Goal: Information Seeking & Learning: Understand process/instructions

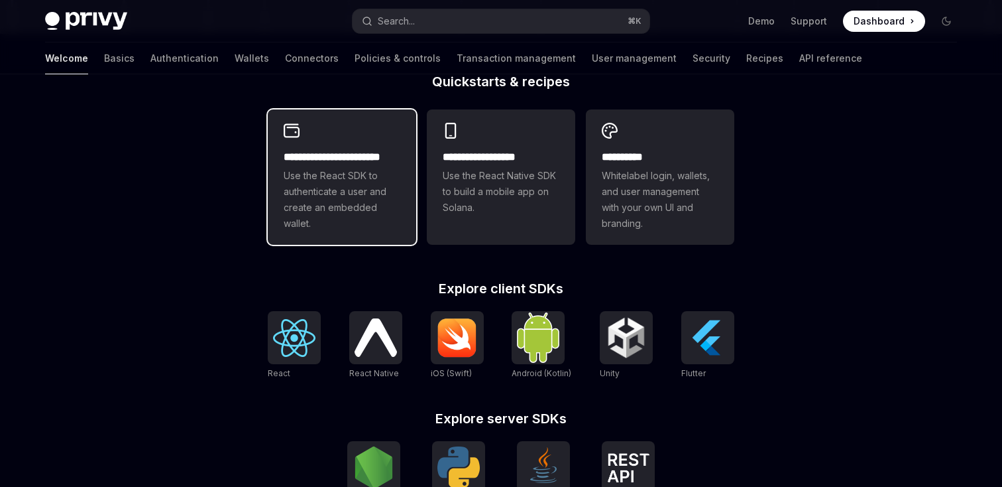
scroll to position [397, 0]
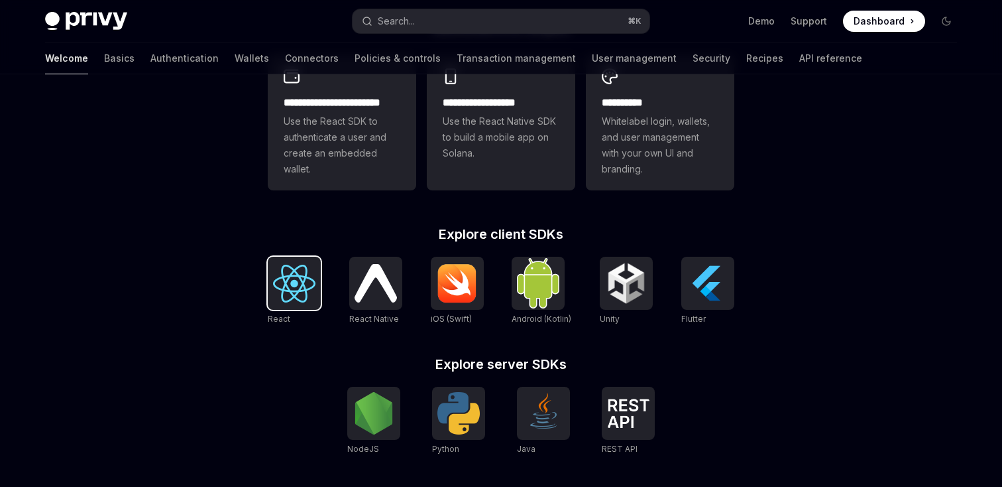
click at [306, 296] on img at bounding box center [294, 283] width 42 height 38
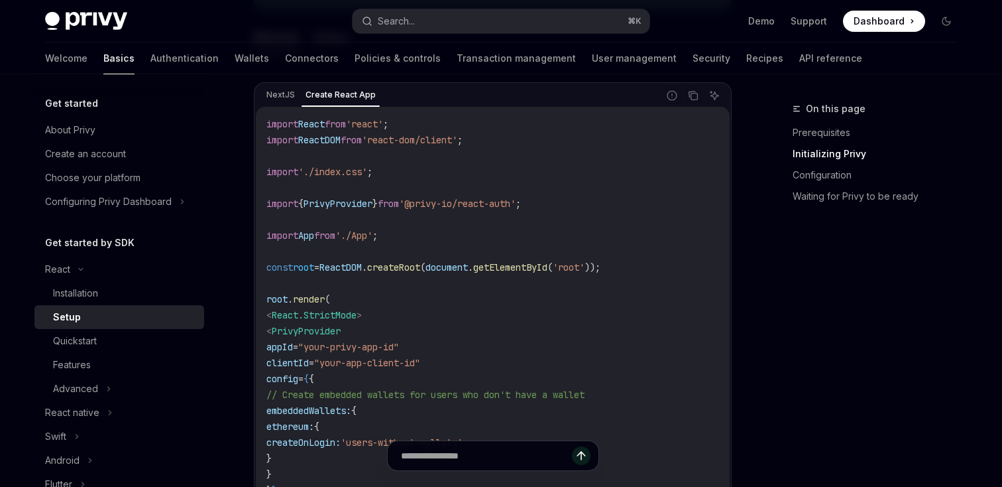
scroll to position [451, 0]
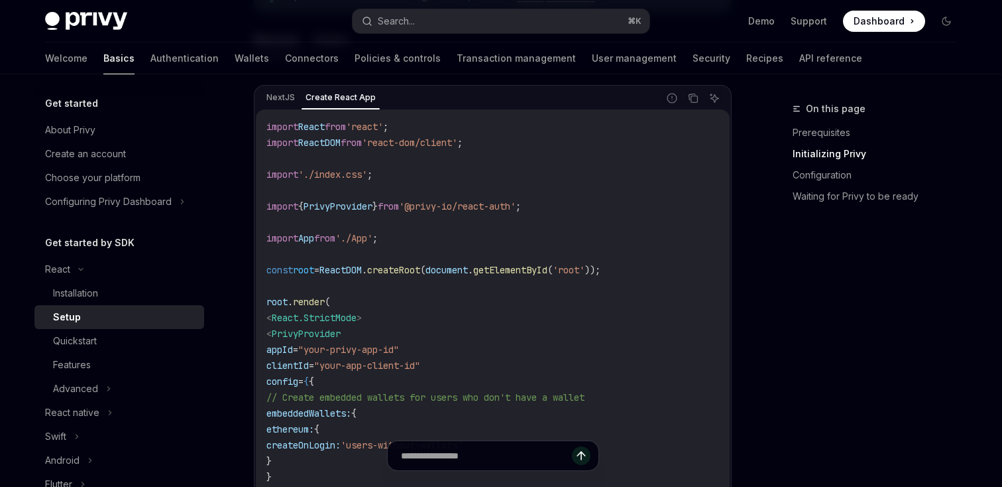
click at [490, 202] on span "'@privy-io/react-auth'" at bounding box center [457, 206] width 117 height 12
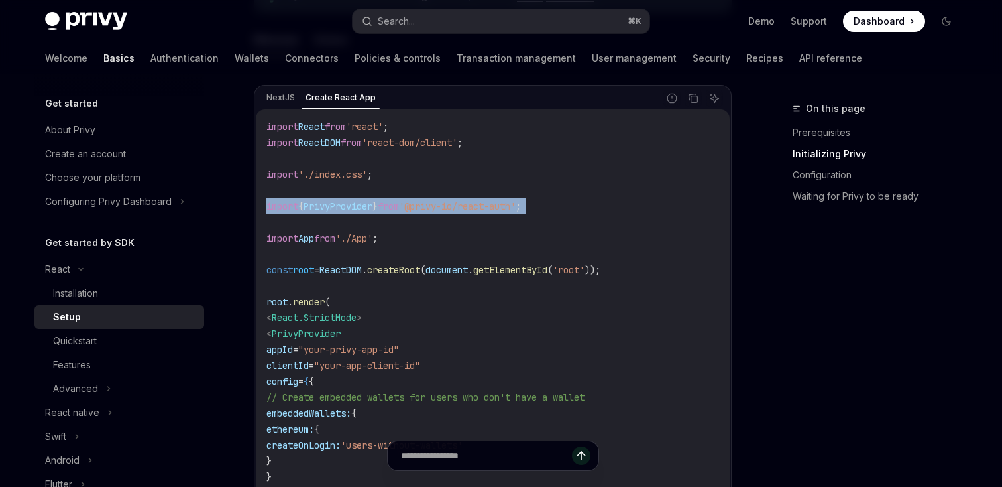
click at [490, 202] on span "'@privy-io/react-auth'" at bounding box center [457, 206] width 117 height 12
click at [450, 206] on span "'@privy-io/react-auth'" at bounding box center [457, 206] width 117 height 12
drag, startPoint x: 430, startPoint y: 209, endPoint x: 538, endPoint y: 203, distance: 107.5
click at [516, 203] on span "'@privy-io/react-auth'" at bounding box center [457, 206] width 117 height 12
copy span "@privy-io/react-auth"
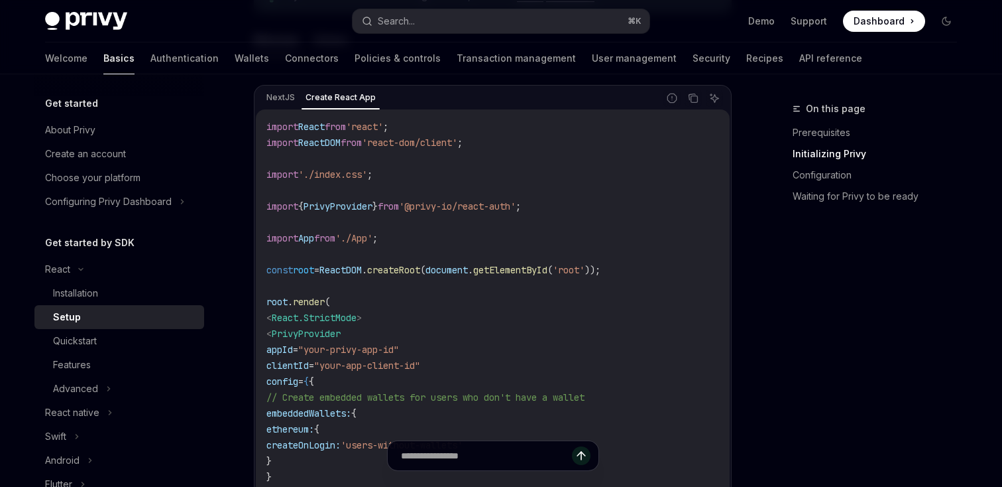
click at [391, 219] on code "import React from 'react' ; import ReactDOM from 'react-dom/client' ; import '.…" at bounding box center [492, 349] width 453 height 461
click at [392, 219] on code "import React from 'react' ; import ReactDOM from 'react-dom/client' ; import '.…" at bounding box center [492, 349] width 453 height 461
click at [392, 217] on code "import React from 'react' ; import ReactDOM from 'react-dom/client' ; import '.…" at bounding box center [492, 349] width 453 height 461
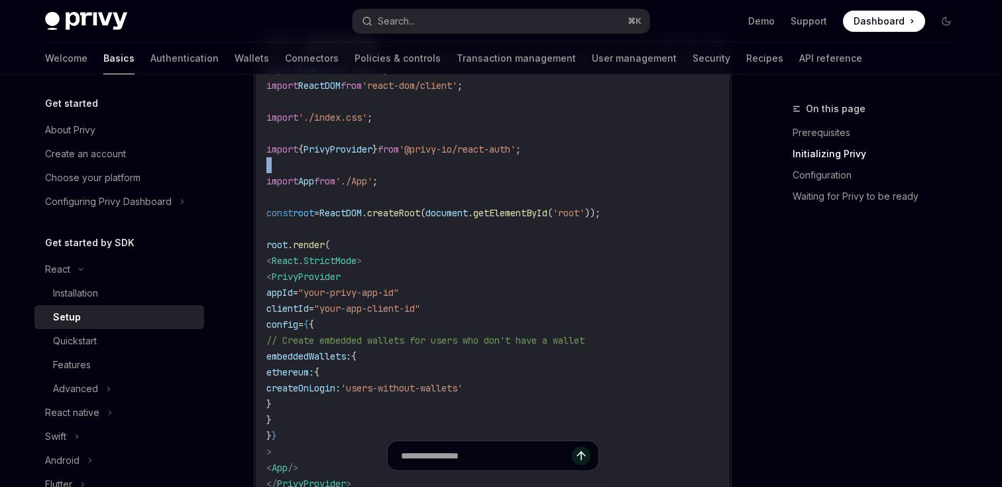
scroll to position [511, 0]
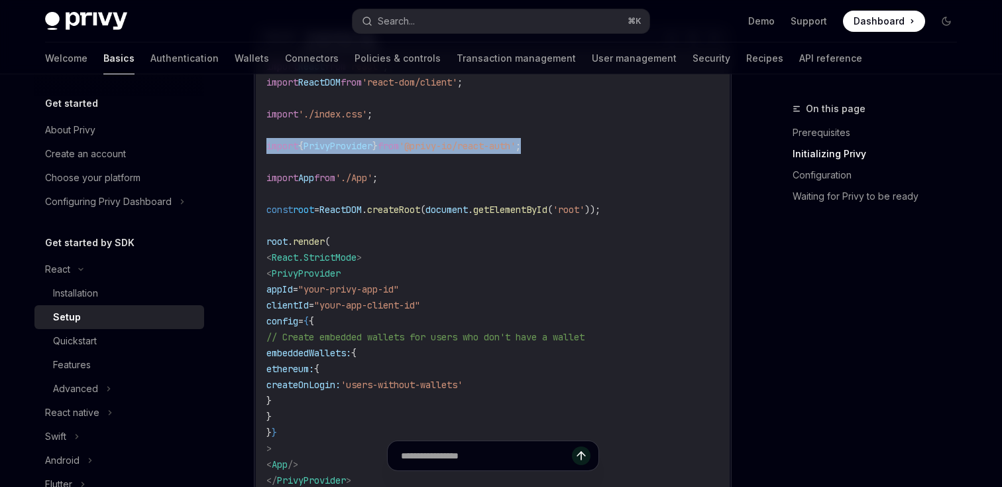
drag, startPoint x: 561, startPoint y: 152, endPoint x: 242, endPoint y: 148, distance: 318.9
copy span "import { PrivyProvider } from '@privy-io/react-auth' ;"
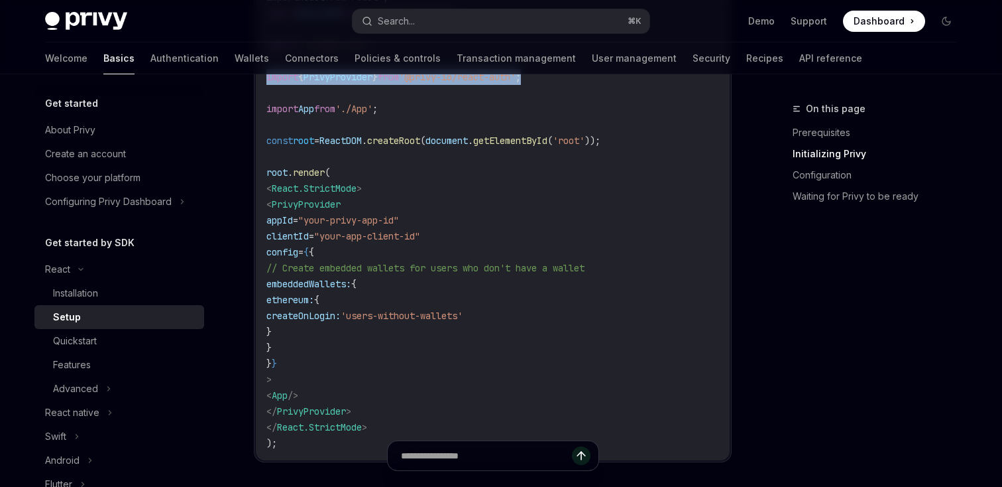
scroll to position [603, 0]
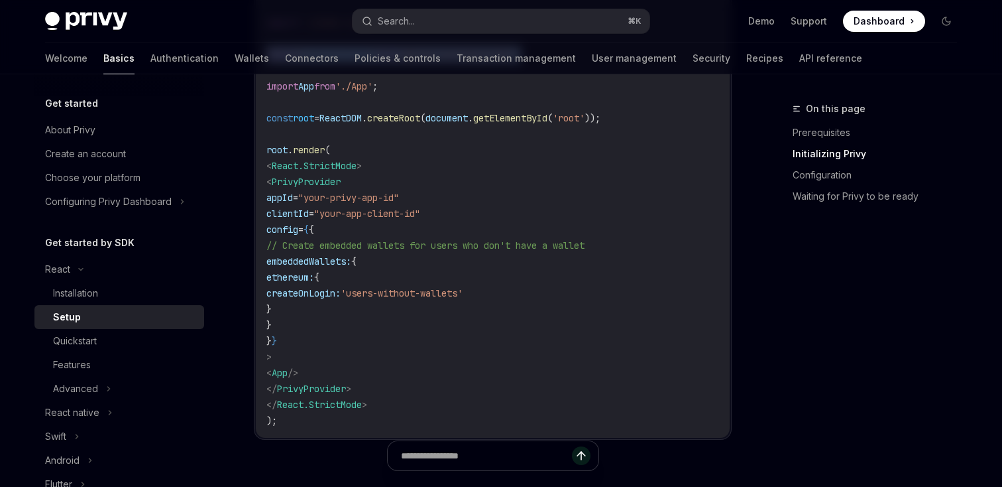
drag, startPoint x: 288, startPoint y: 184, endPoint x: 357, endPoint y: 351, distance: 180.7
click at [359, 352] on code "import React from 'react' ; import ReactDOM from 'react-dom/client' ; import '.…" at bounding box center [492, 197] width 453 height 461
copy code "< PrivyProvider appId = "your-privy-app-id" clientId = "your-app-client-id" con…"
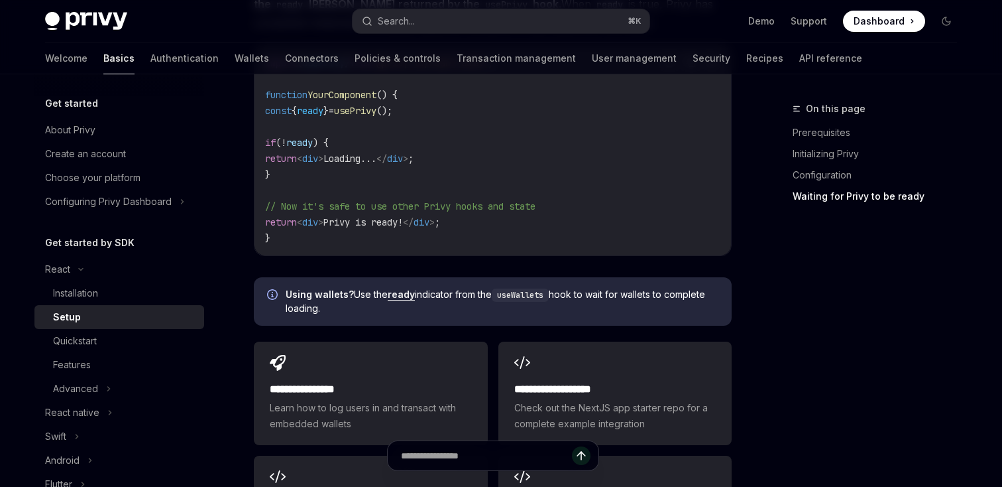
scroll to position [1626, 0]
click at [592, 58] on link "User management" at bounding box center [634, 58] width 85 height 32
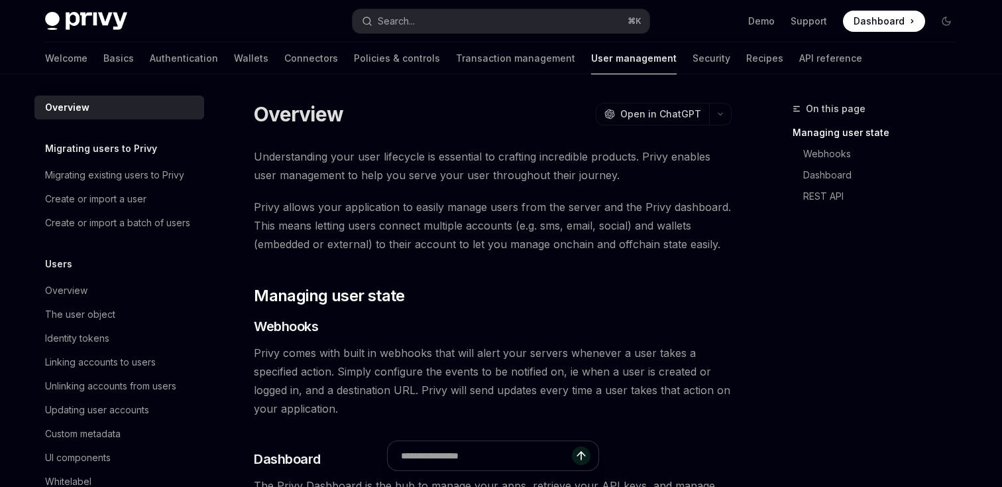
click at [76, 64] on div "Welcome Basics Authentication Wallets Connectors Policies & controls Transactio…" at bounding box center [453, 58] width 817 height 32
click at [103, 64] on link "Basics" at bounding box center [118, 58] width 30 height 32
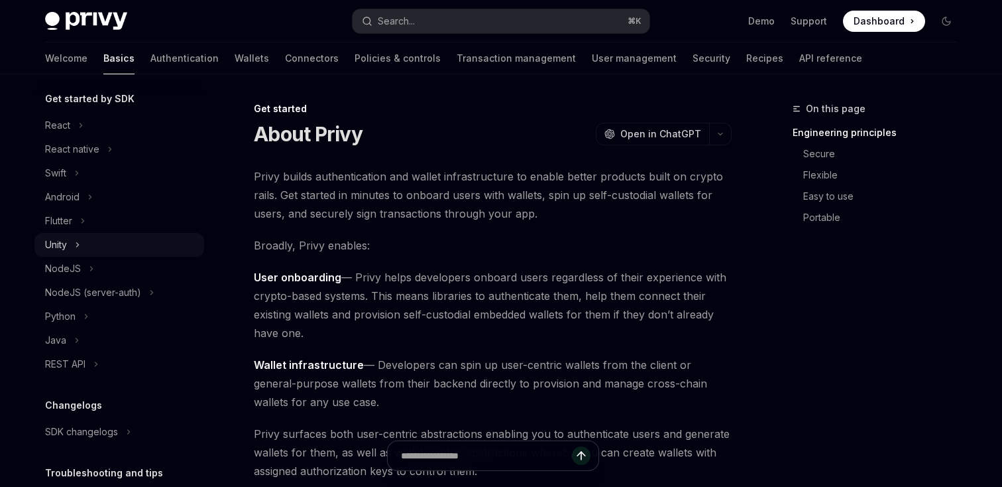
scroll to position [91, 0]
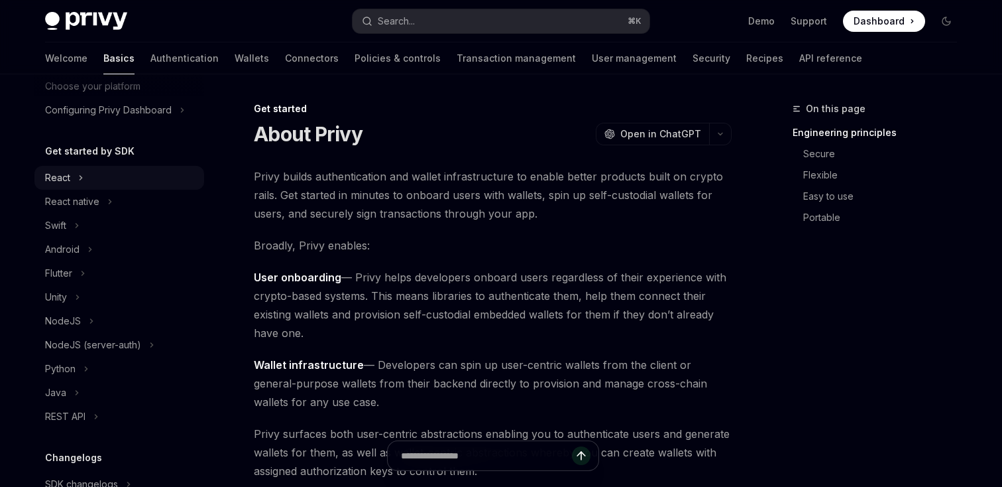
click at [73, 185] on button "React" at bounding box center [119, 178] width 170 height 24
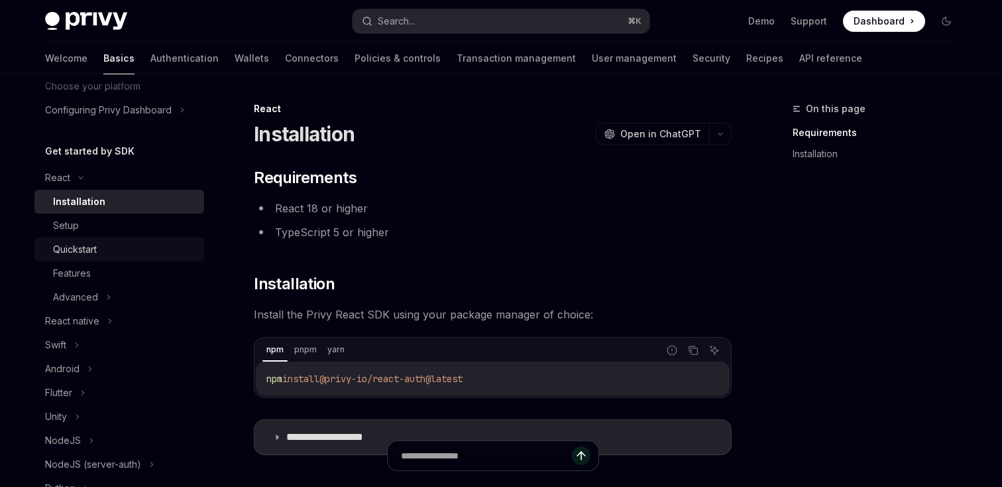
click at [106, 237] on link "Quickstart" at bounding box center [119, 249] width 170 height 24
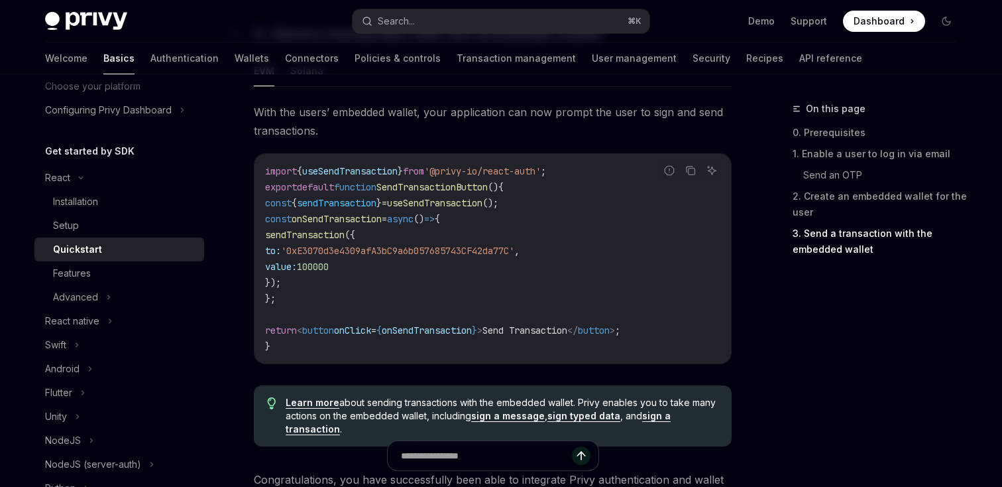
scroll to position [1454, 0]
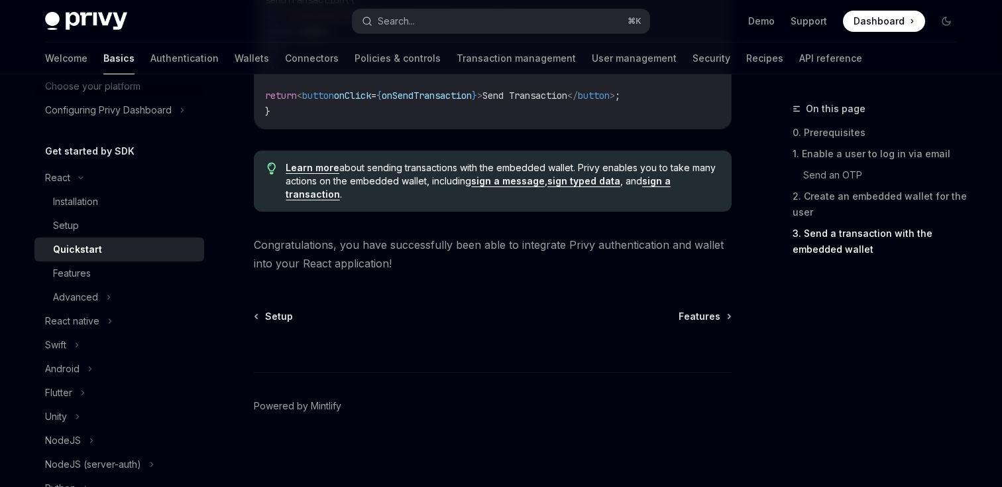
type textarea "*"
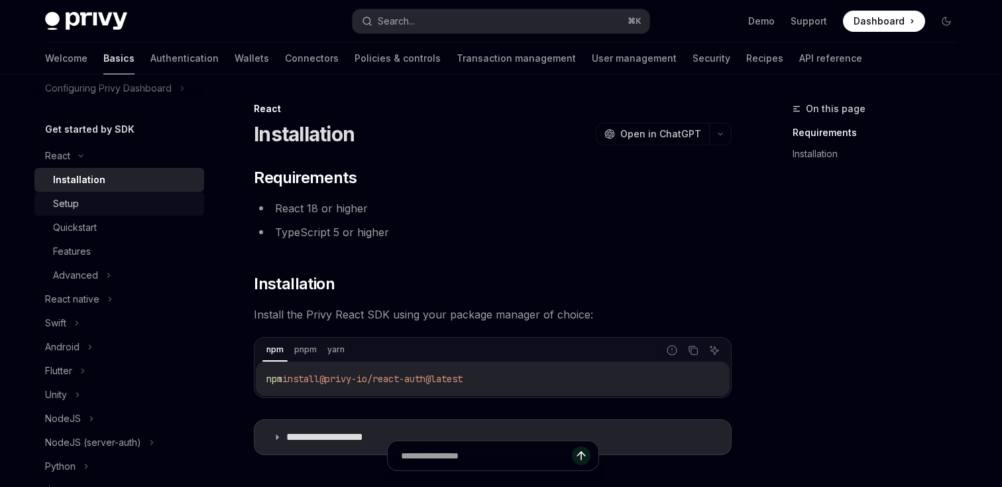
scroll to position [116, 0]
click at [387, 27] on div "Search..." at bounding box center [396, 21] width 37 height 16
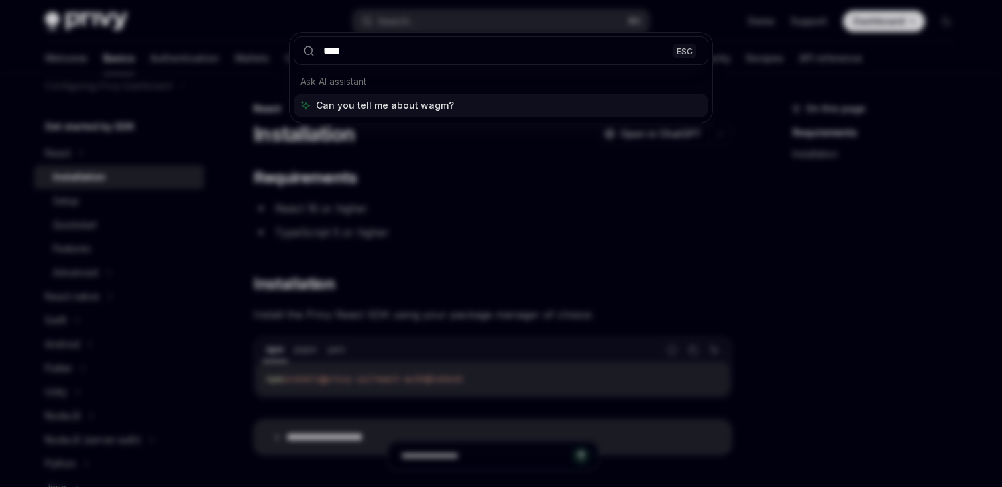
type input "*****"
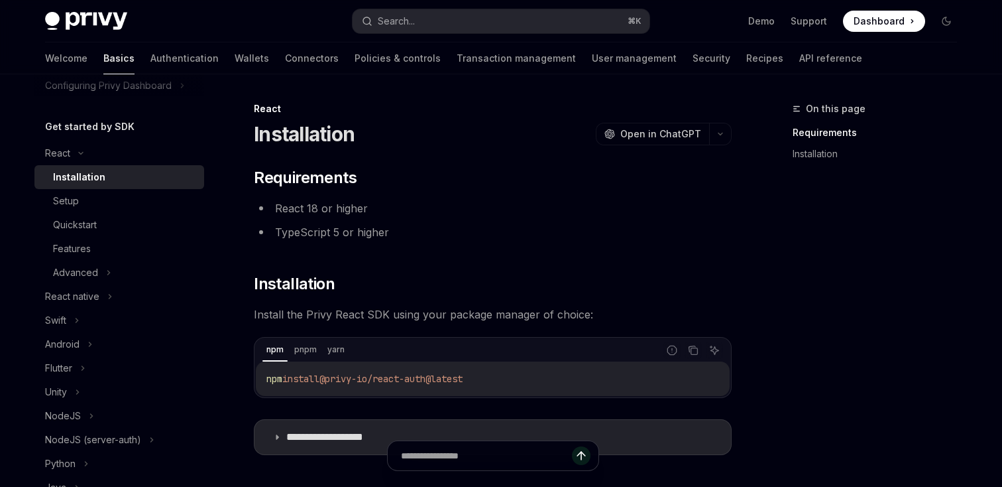
type textarea "*"
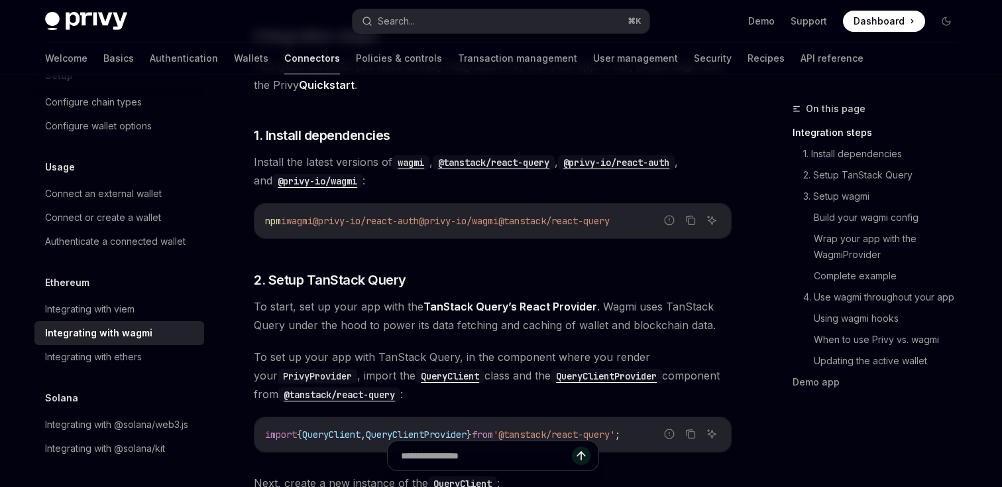
scroll to position [260, 0]
drag, startPoint x: 539, startPoint y: 218, endPoint x: 595, endPoint y: 223, distance: 55.9
click at [595, 223] on span "@tanstack/react-query" at bounding box center [553, 221] width 111 height 12
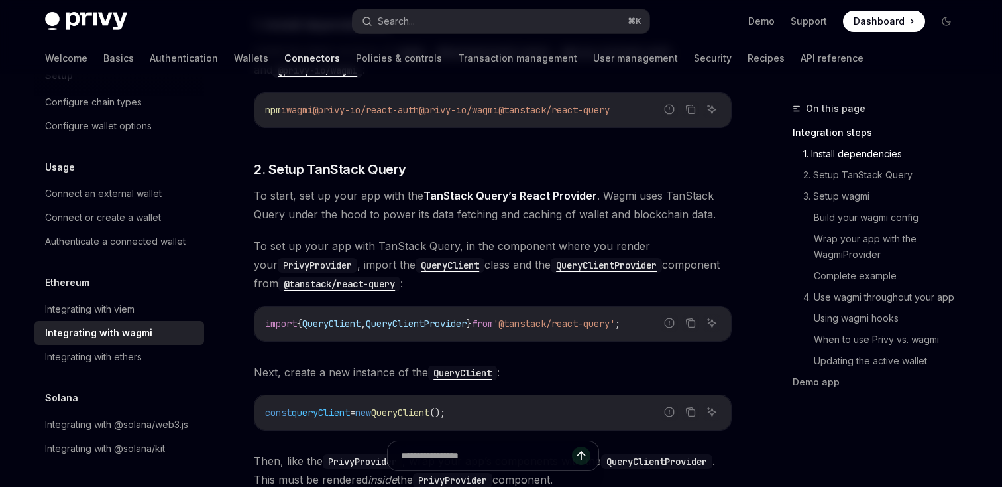
scroll to position [371, 0]
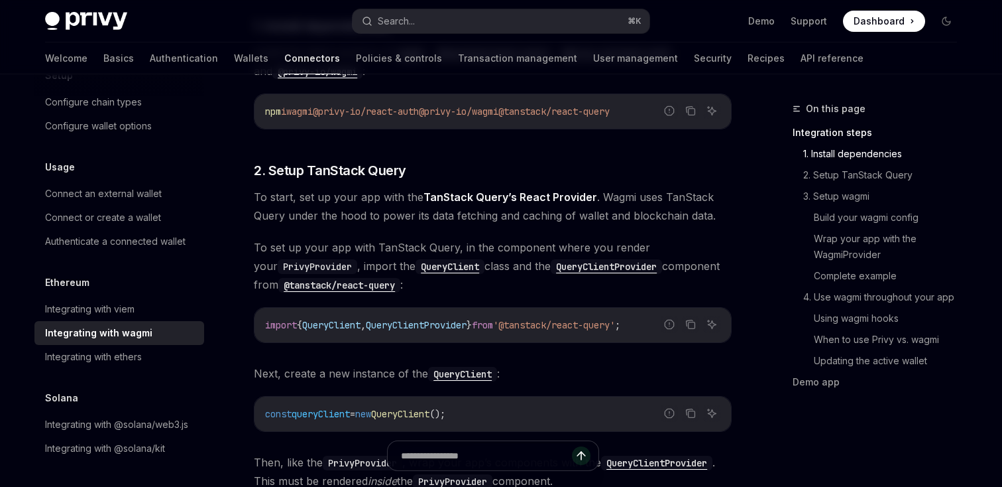
click at [313, 108] on span "wagmi" at bounding box center [299, 111] width 27 height 12
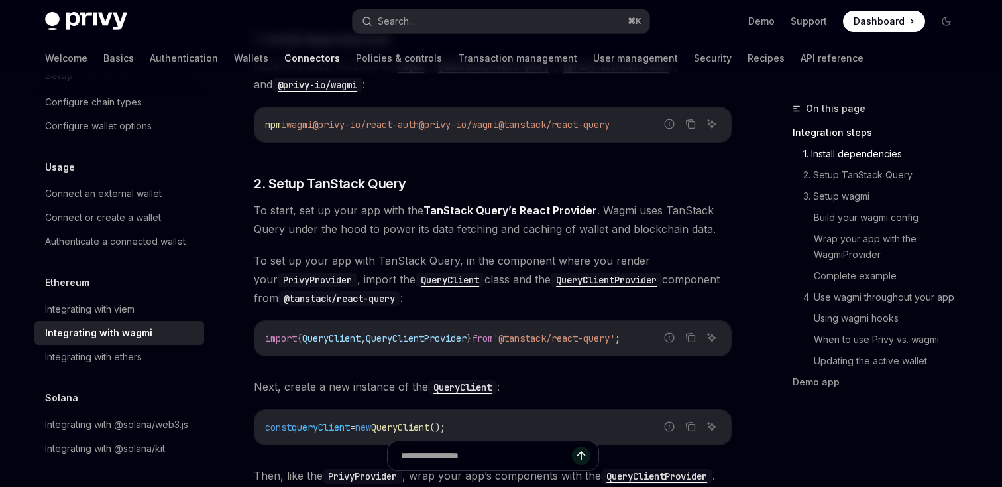
scroll to position [340, 0]
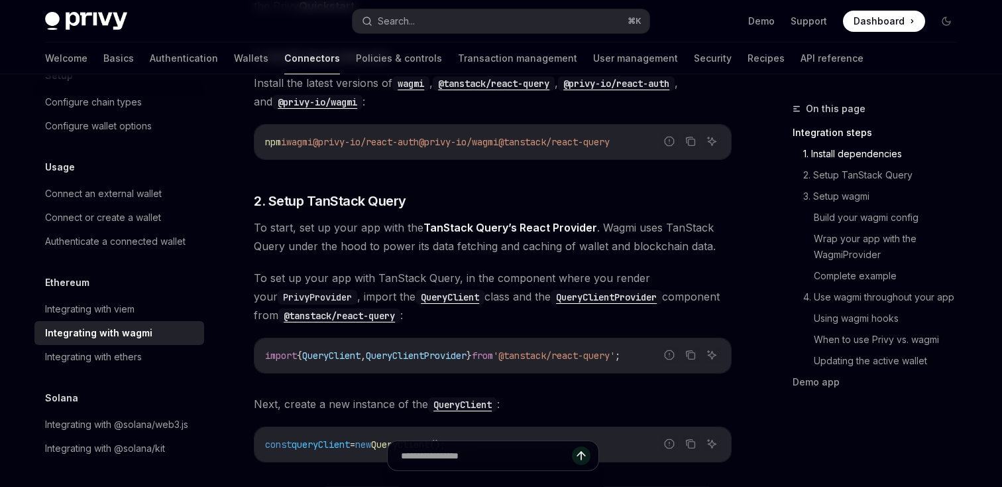
drag, startPoint x: 290, startPoint y: 143, endPoint x: 656, endPoint y: 143, distance: 366.6
click at [656, 143] on code "npm i wagmi @privy-io/react-auth @privy-io/wagmi @tanstack/react-query" at bounding box center [492, 142] width 455 height 16
copy span "i wagmi @privy-io/react-auth @privy-io/wagmi @tanstack/react-query"
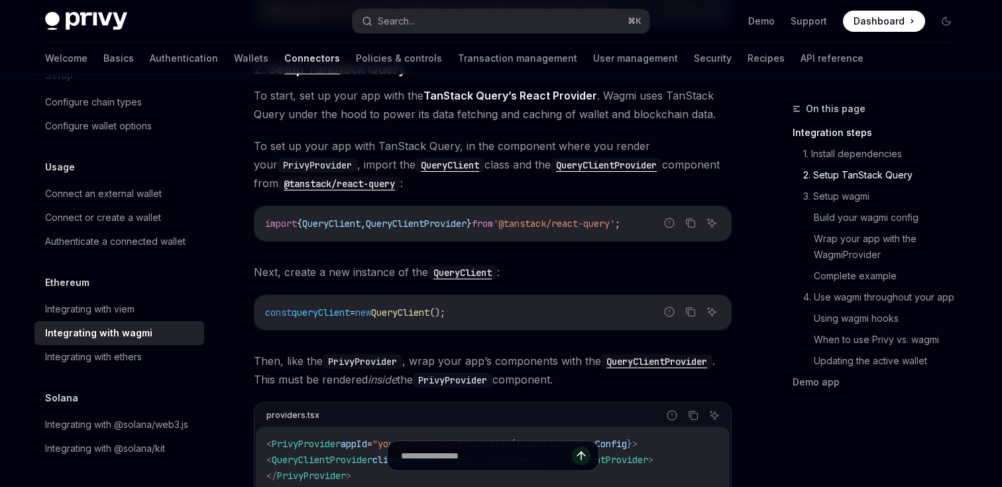
scroll to position [477, 0]
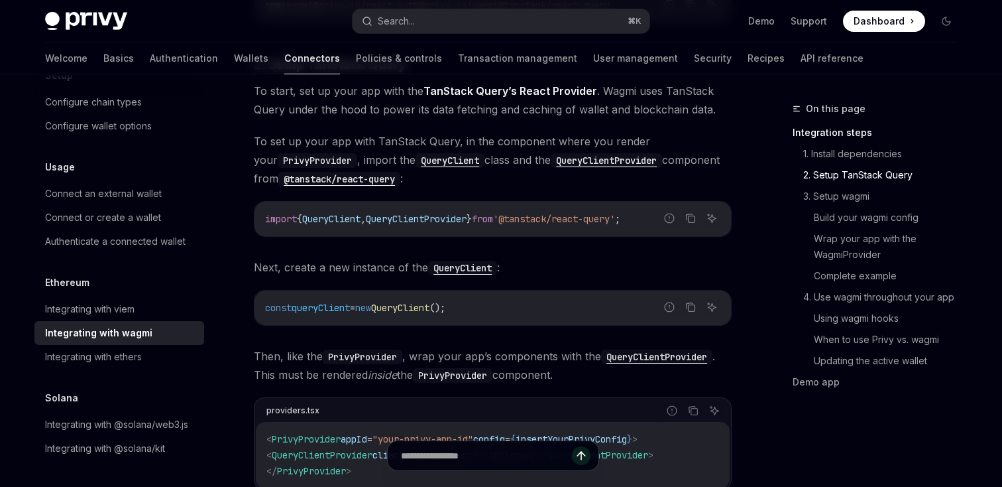
click at [430, 307] on span "QueryClient" at bounding box center [400, 308] width 58 height 12
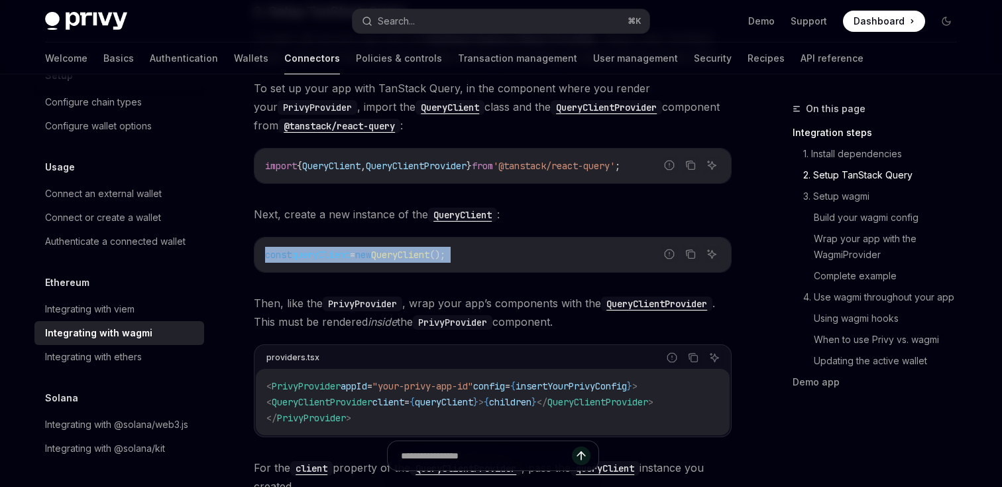
scroll to position [532, 0]
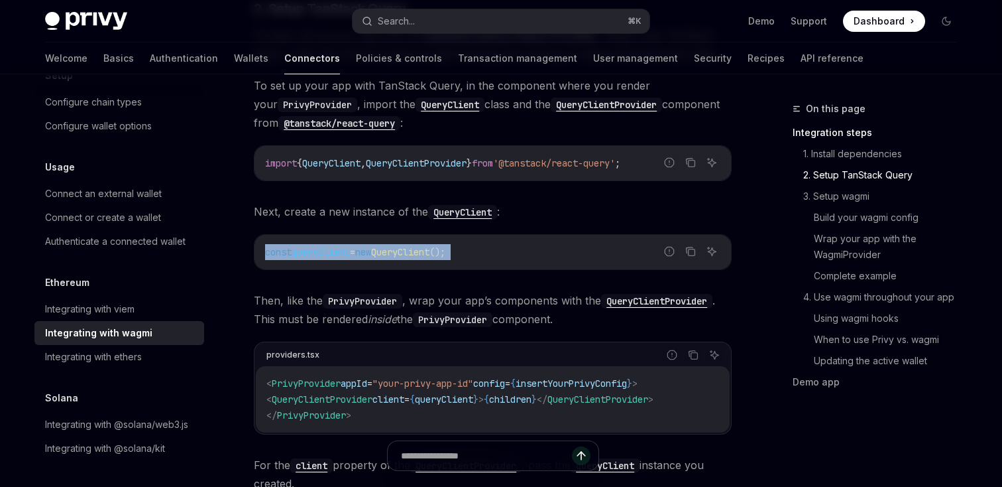
copy div "const queryClient = new QueryClient ();"
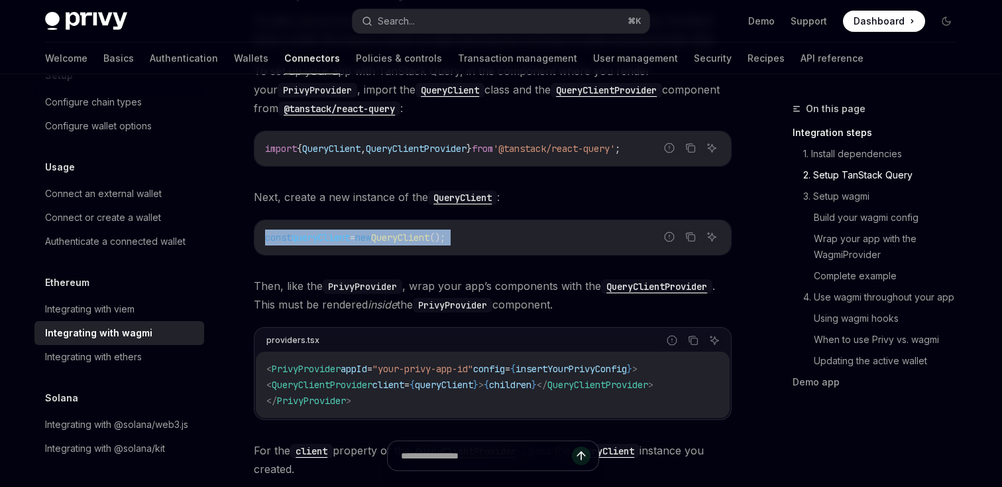
scroll to position [548, 0]
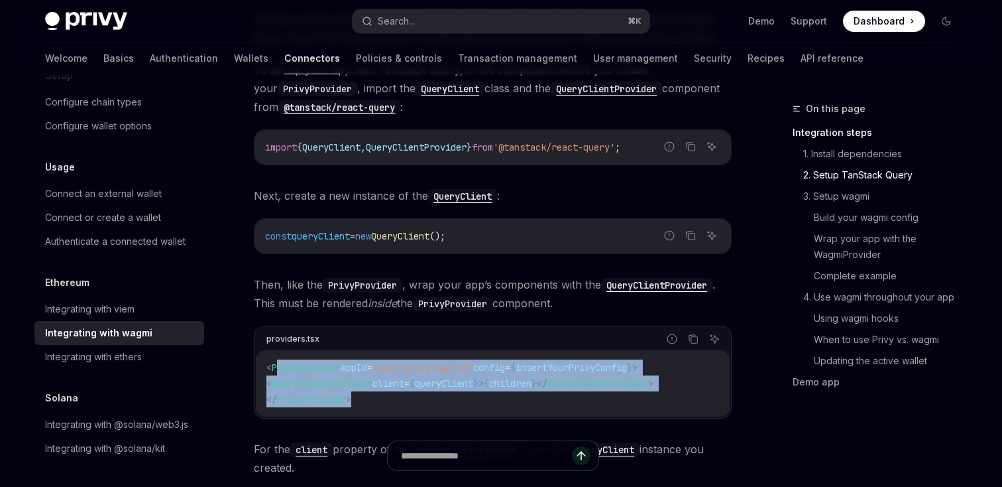
drag, startPoint x: 369, startPoint y: 394, endPoint x: 279, endPoint y: 369, distance: 93.8
click at [279, 369] on code "< PrivyProvider appId = "your-privy-app-id" config = { insertYourPrivyConfig } …" at bounding box center [492, 383] width 453 height 48
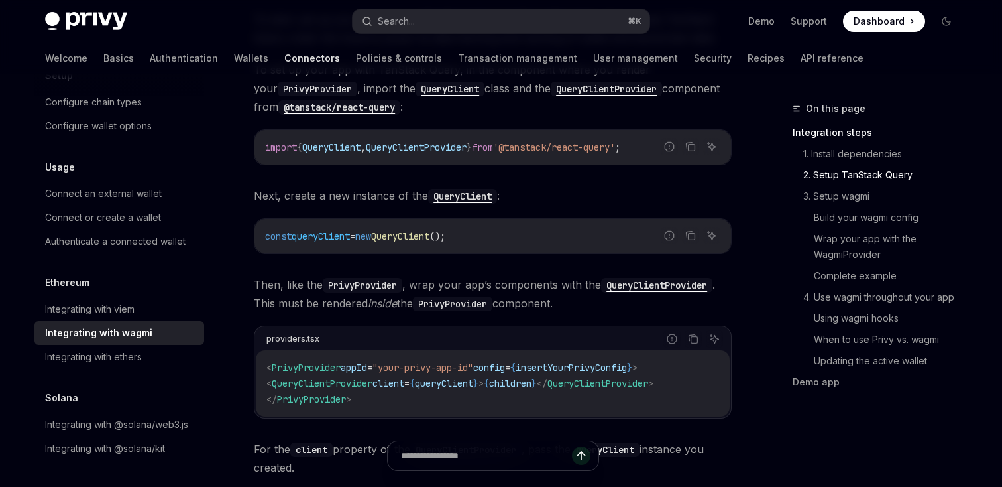
click at [296, 381] on span "QueryClientProvider" at bounding box center [322, 383] width 101 height 12
drag, startPoint x: 266, startPoint y: 389, endPoint x: 458, endPoint y: 389, distance: 192.2
click at [458, 389] on code "< PrivyProvider appId = "your-privy-app-id" config = { insertYourPrivyConfig } …" at bounding box center [492, 383] width 453 height 48
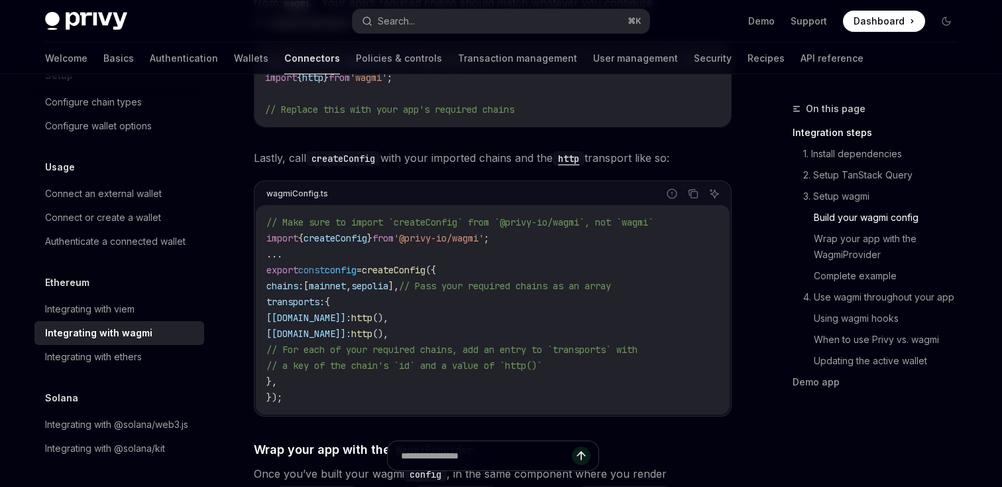
scroll to position [1450, 0]
click at [695, 190] on icon "Copy the contents from the code block" at bounding box center [693, 195] width 11 height 11
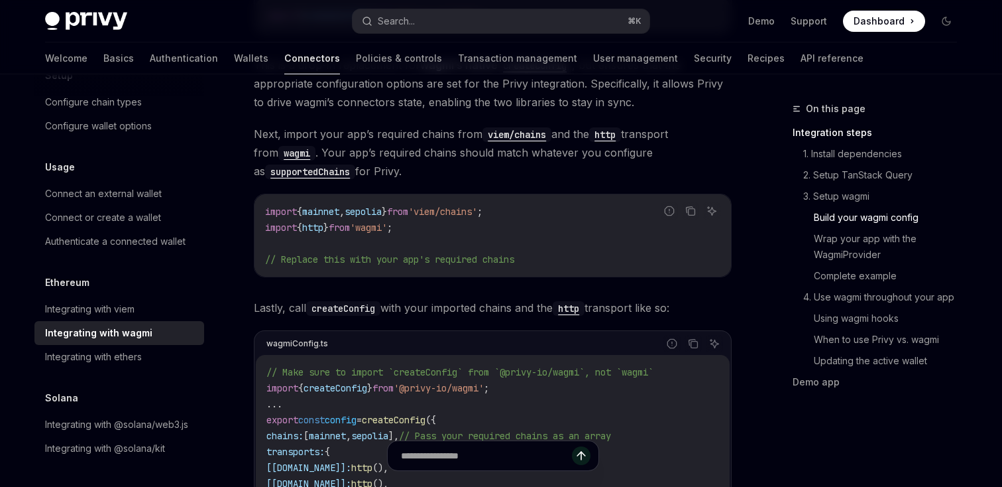
scroll to position [1301, 0]
click at [477, 207] on span "'viem/chains'" at bounding box center [442, 213] width 69 height 12
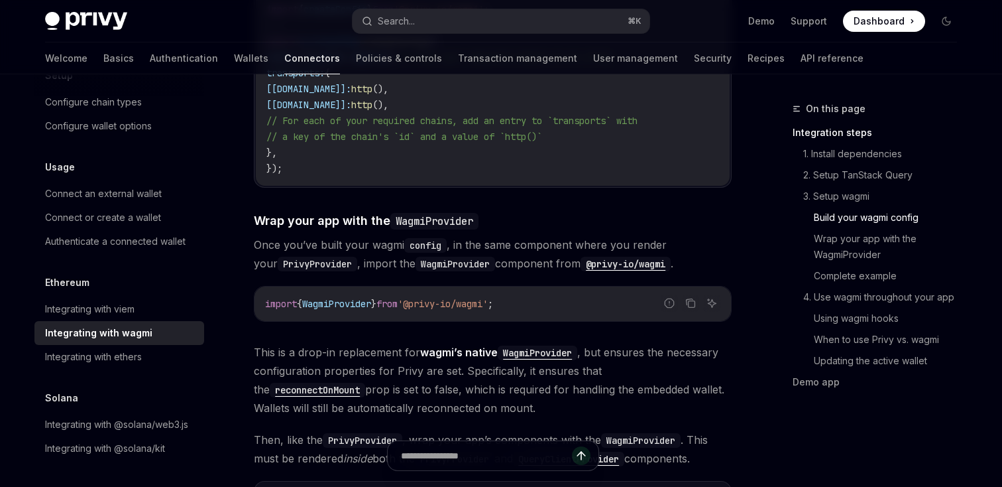
scroll to position [1684, 0]
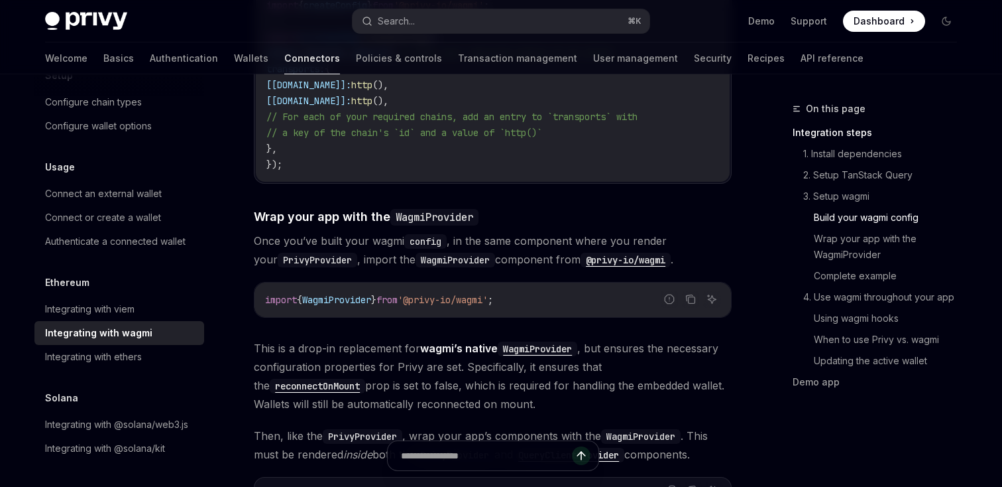
click at [428, 293] on code "import { WagmiProvider } from '@privy-io/wagmi' ;" at bounding box center [492, 300] width 455 height 16
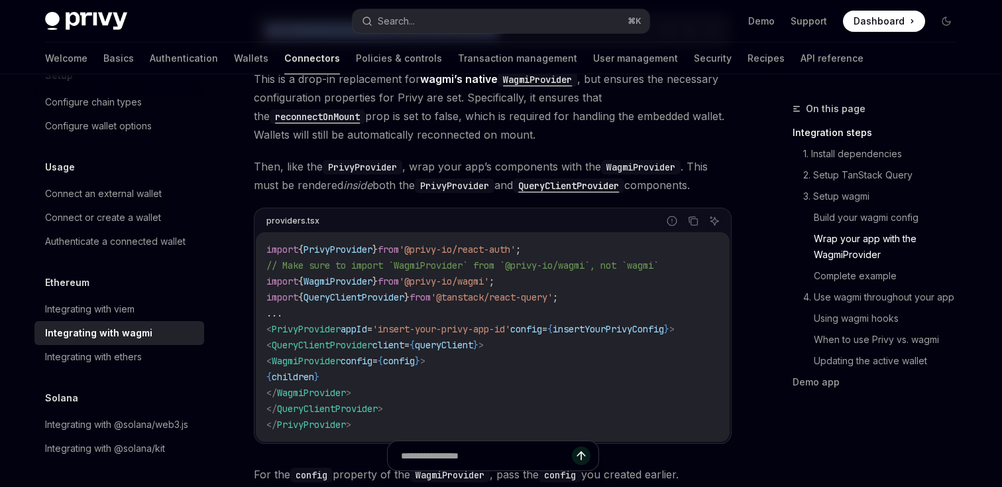
scroll to position [1956, 0]
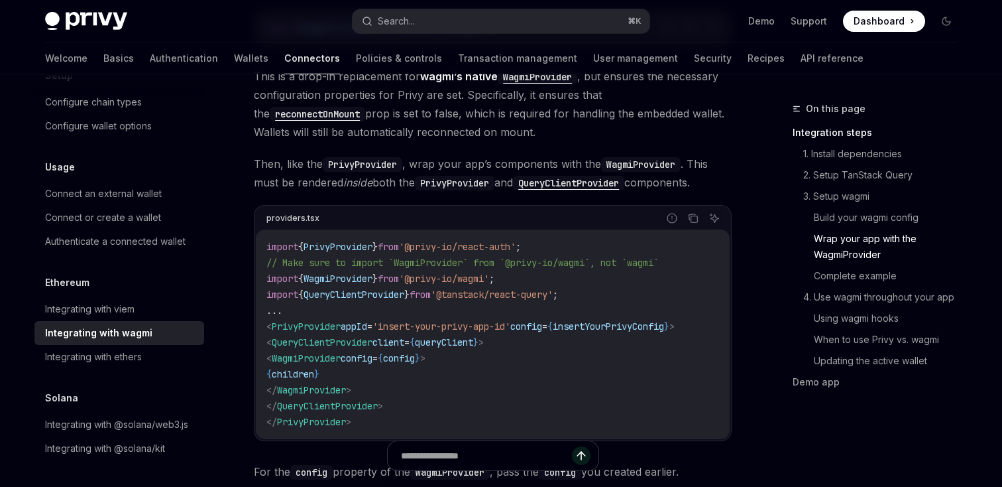
click at [341, 352] on span "WagmiProvider" at bounding box center [306, 358] width 69 height 12
copy code "< WagmiProvider config = { config } >"
drag, startPoint x: 550, startPoint y: 250, endPoint x: 638, endPoint y: 246, distance: 88.2
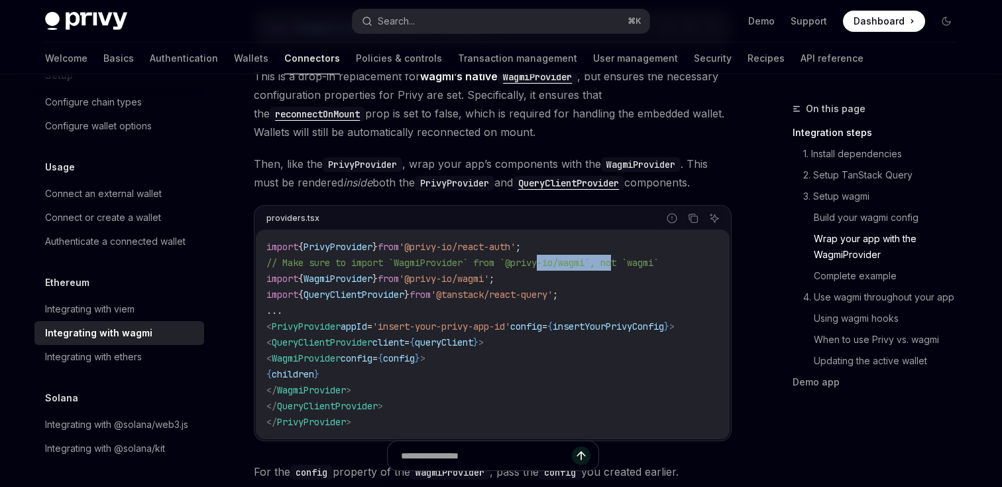
click at [633, 257] on span "// Make sure to import `WagmiProvider` from `@privy-io/wagmi`, not `wagmi`" at bounding box center [462, 263] width 392 height 12
click at [638, 257] on span "// Make sure to import `WagmiProvider` from `@privy-io/wagmi`, not `wagmi`" at bounding box center [462, 263] width 392 height 12
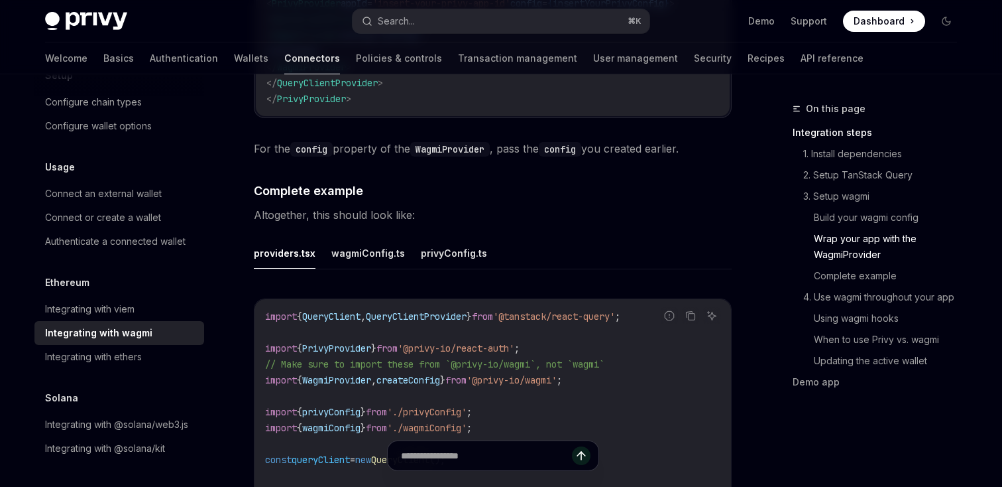
scroll to position [2274, 0]
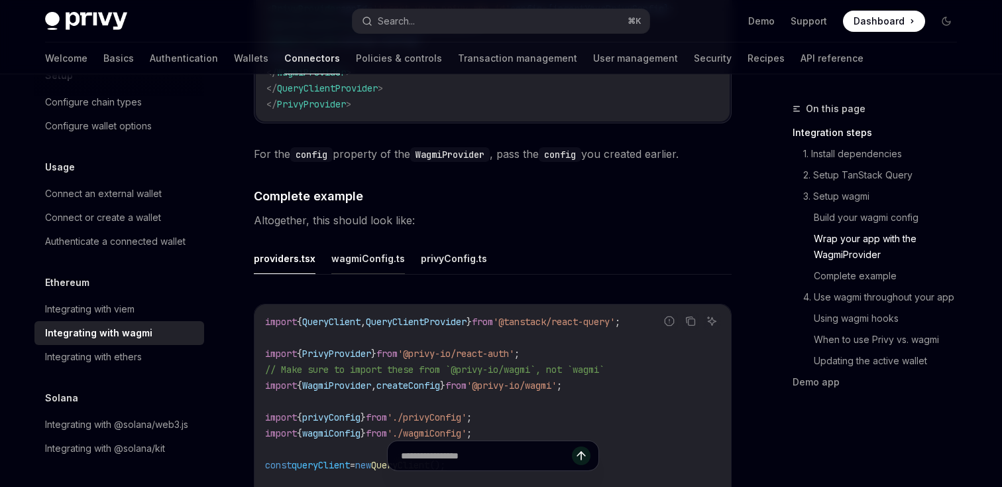
click at [382, 253] on button "wagmiConfig.ts" at bounding box center [368, 258] width 74 height 31
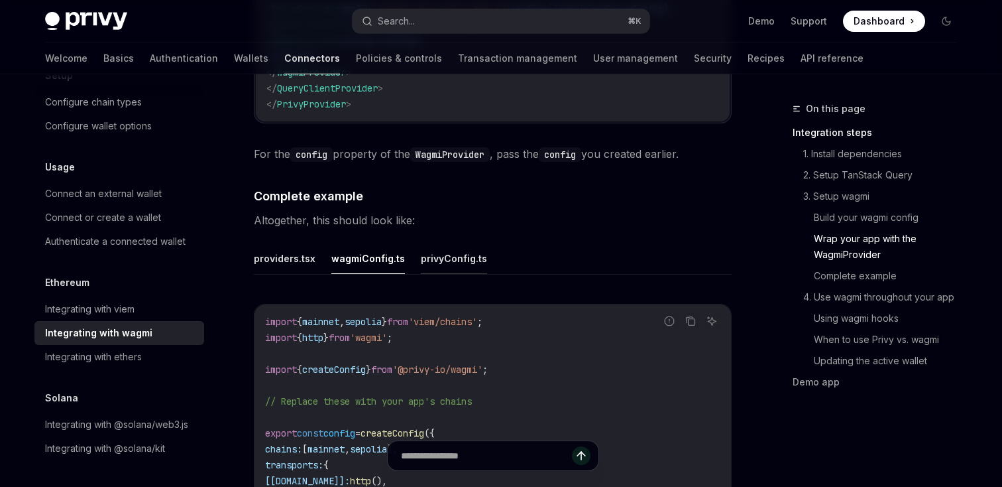
click at [430, 243] on button "privyConfig.ts" at bounding box center [454, 258] width 66 height 31
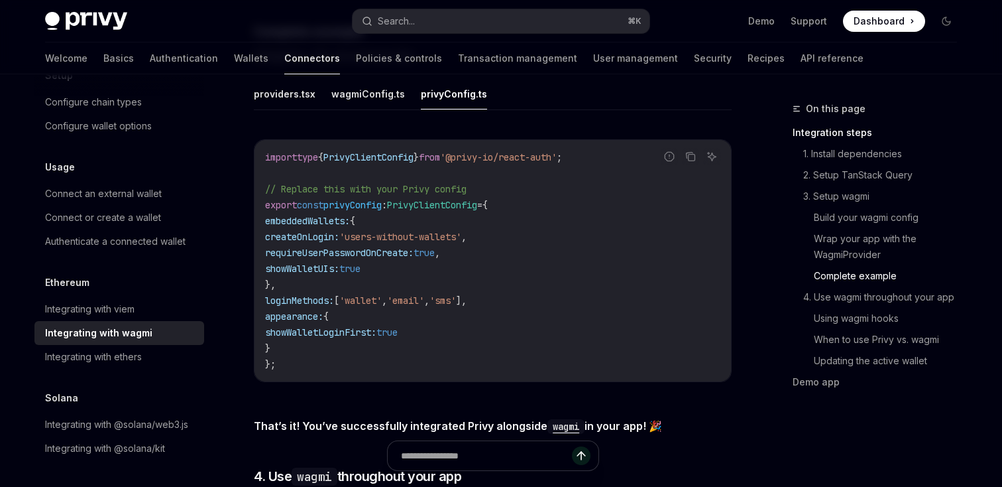
scroll to position [2421, 0]
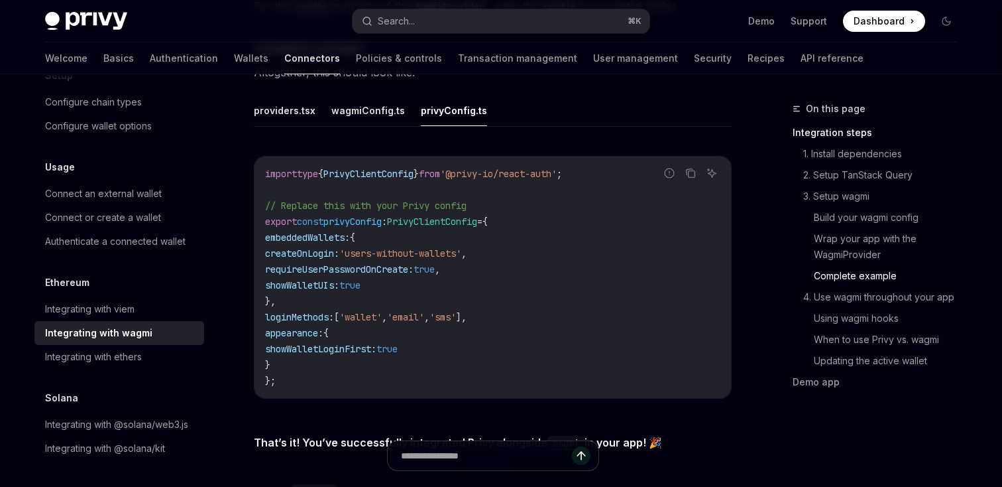
click at [316, 105] on ul "providers.tsx wagmiConfig.ts privyConfig.ts" at bounding box center [493, 111] width 478 height 32
click at [306, 107] on button "providers.tsx" at bounding box center [285, 110] width 62 height 31
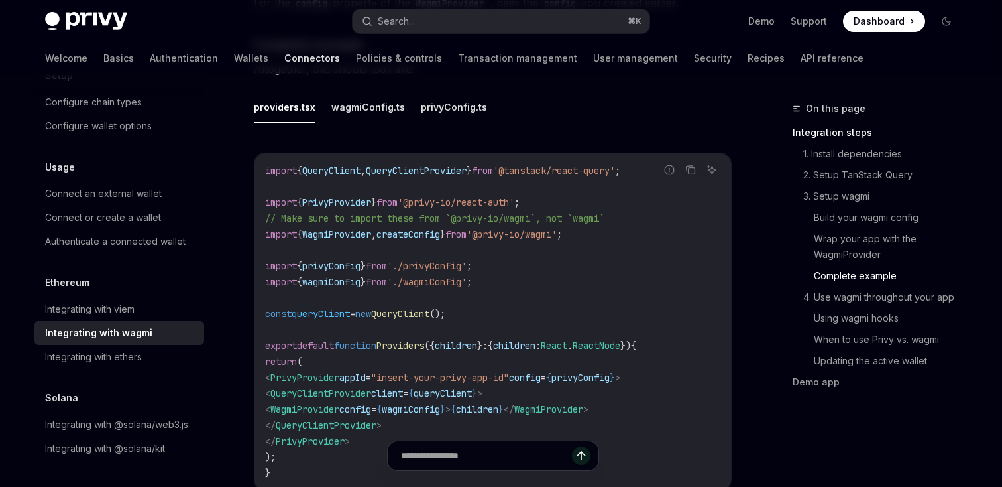
scroll to position [2427, 0]
click at [468, 388] on code "import { QueryClient , QueryClientProvider } from '@tanstack/react-query' ; imp…" at bounding box center [492, 319] width 455 height 318
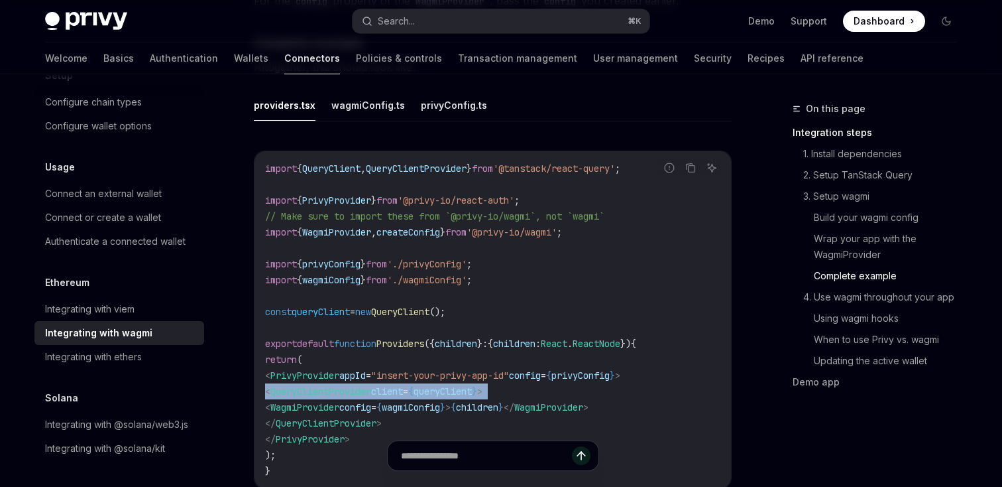
click at [468, 388] on code "import { QueryClient , QueryClientProvider } from '@tanstack/react-query' ; imp…" at bounding box center [492, 319] width 455 height 318
copy code "< QueryClientProvider client = { queryClient } >"
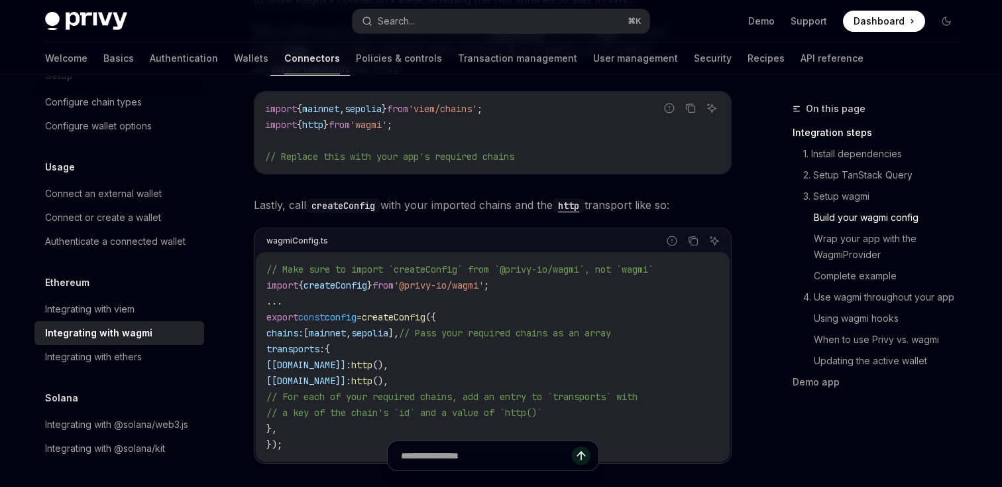
scroll to position [1401, 0]
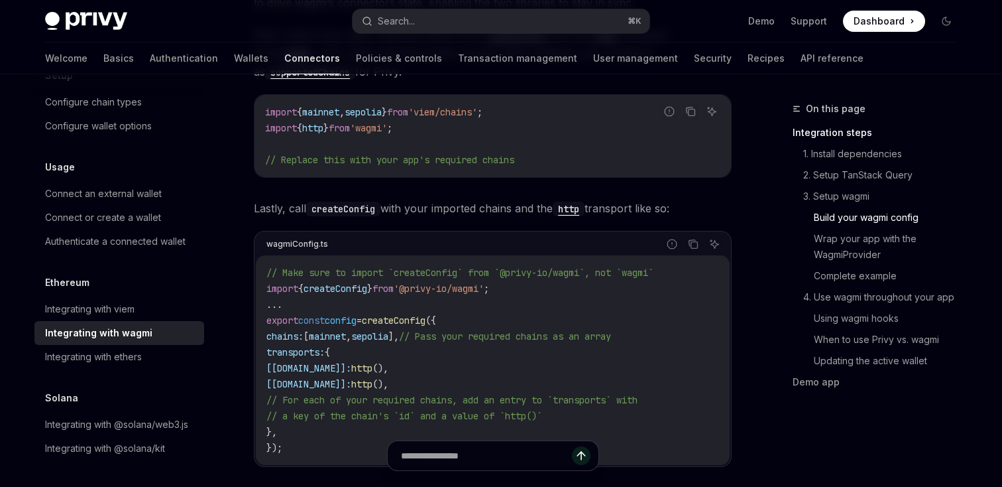
click at [489, 282] on span ";" at bounding box center [486, 288] width 5 height 12
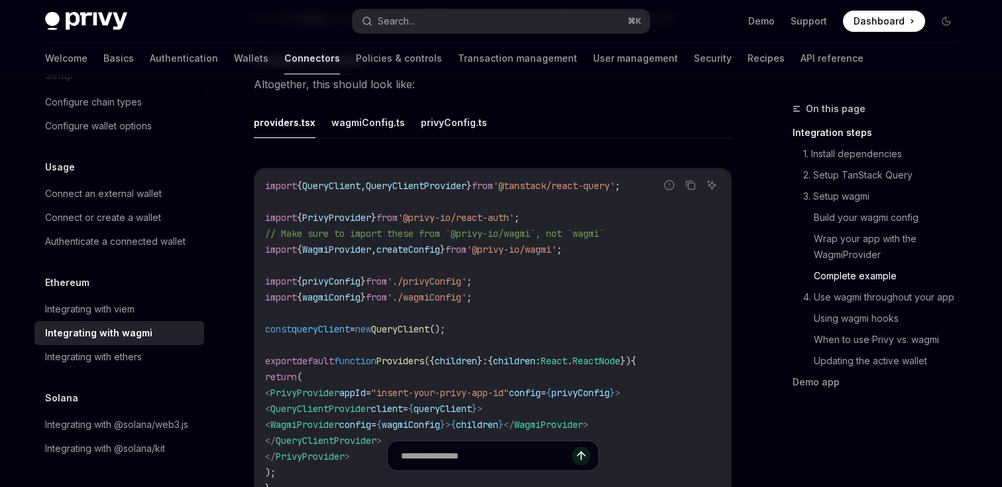
scroll to position [2412, 0]
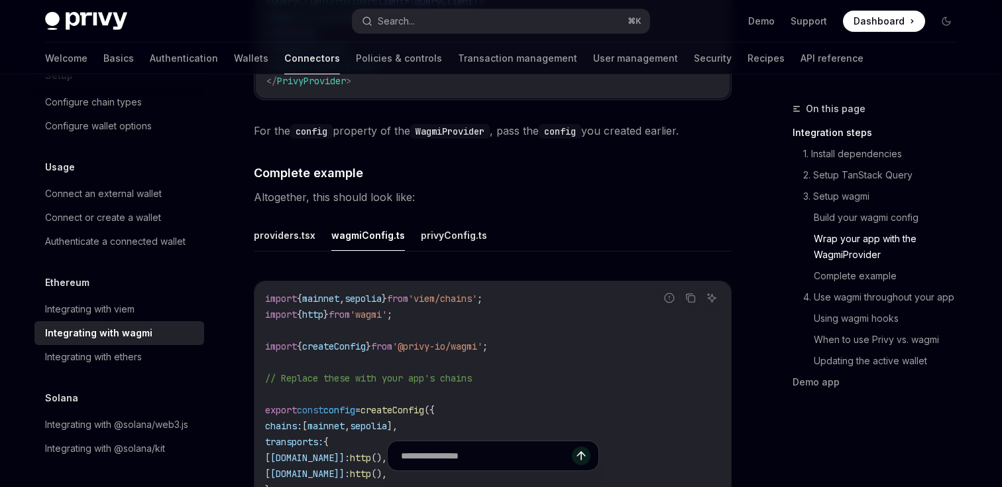
scroll to position [2274, 0]
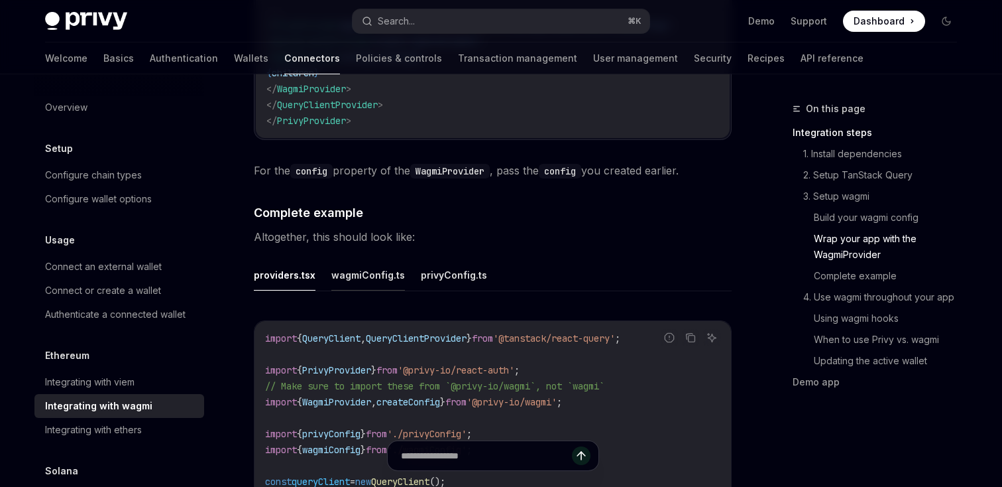
scroll to position [2254, 0]
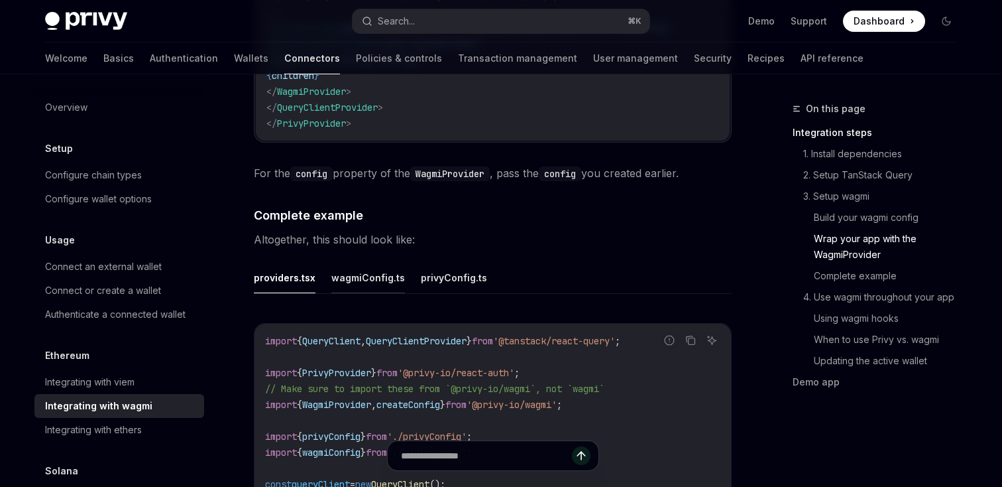
click at [380, 274] on button "wagmiConfig.ts" at bounding box center [368, 277] width 74 height 31
type textarea "*"
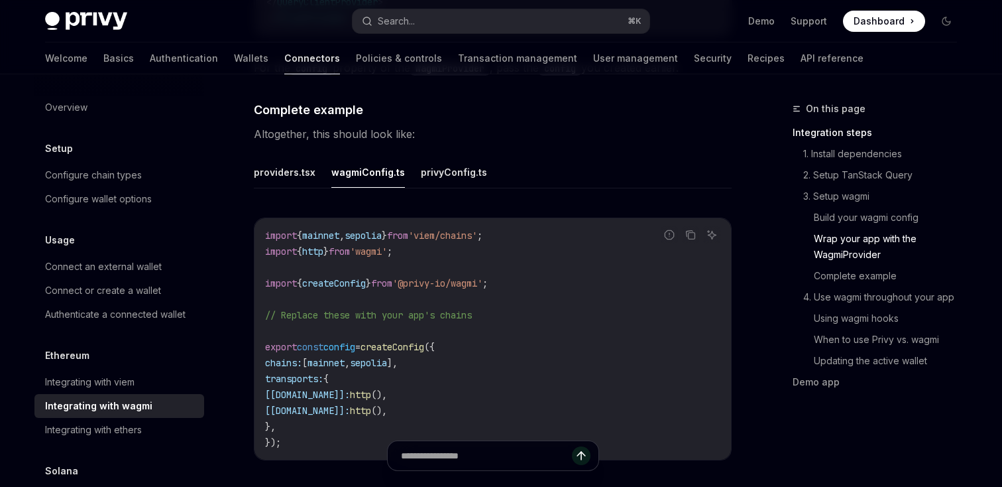
scroll to position [2366, 0]
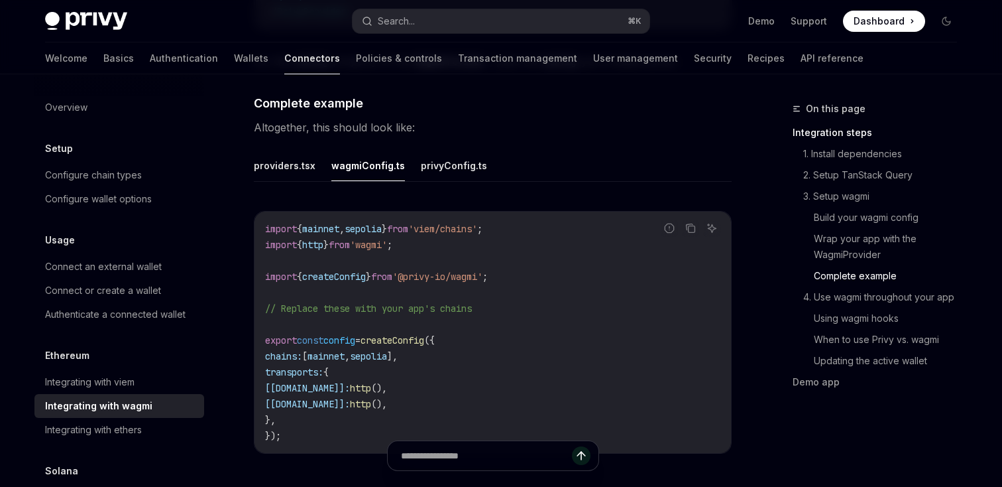
click at [866, 16] on span "Dashboard" at bounding box center [879, 21] width 51 height 13
